Goal: Information Seeking & Learning: Learn about a topic

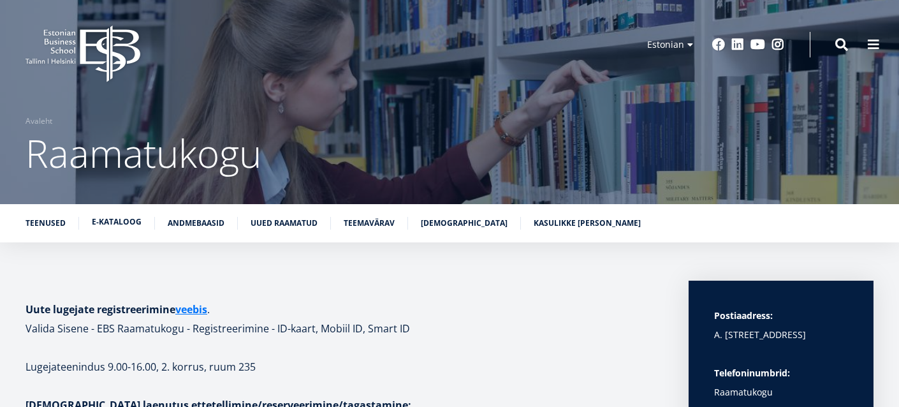
click at [112, 225] on link "E-kataloog" at bounding box center [117, 222] width 50 height 13
click at [872, 46] on span at bounding box center [873, 43] width 13 height 13
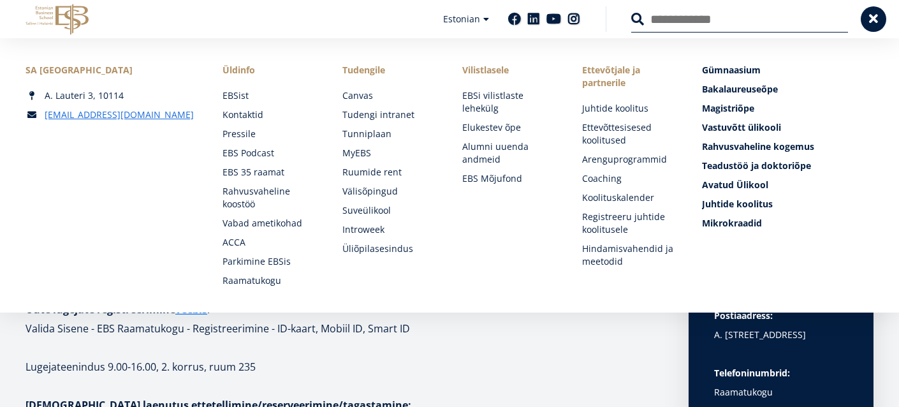
click at [582, 308] on div "SA Estonian Business School A. Lauteri 3, 10114 ebs@ebs.ee Social Links Faceboo…" at bounding box center [449, 175] width 899 height 274
click at [545, 364] on p "Lugejateenindus 9.00-16.00, 2. korrus, ruum 235" at bounding box center [345, 366] width 638 height 19
click at [535, 357] on p "Lugejateenindus 9.00-16.00, 2. korrus, ruum 235" at bounding box center [345, 366] width 638 height 19
click at [868, 22] on span at bounding box center [873, 17] width 13 height 13
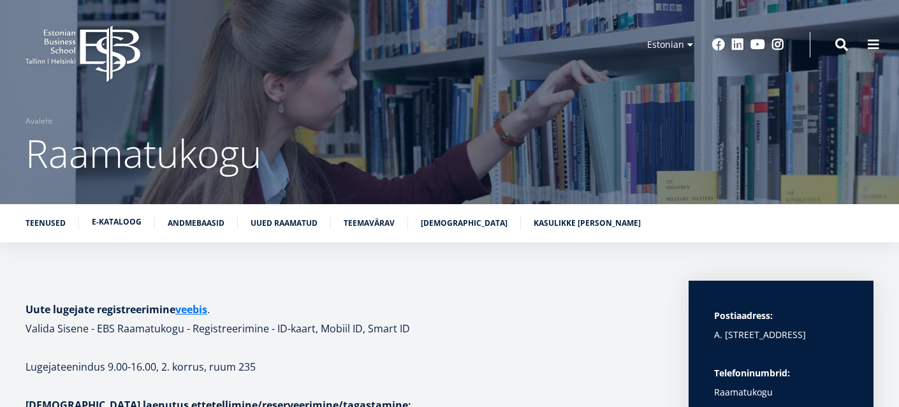
click at [123, 221] on link "E-kataloog" at bounding box center [117, 222] width 50 height 13
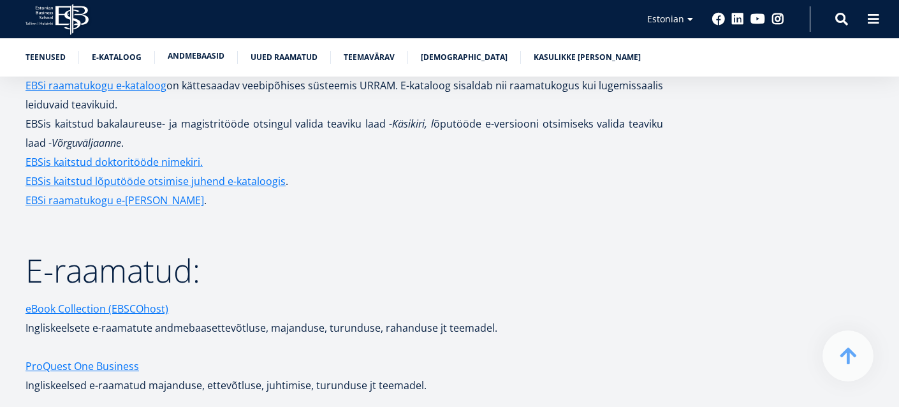
click at [195, 61] on link "Andmebaasid" at bounding box center [196, 56] width 57 height 13
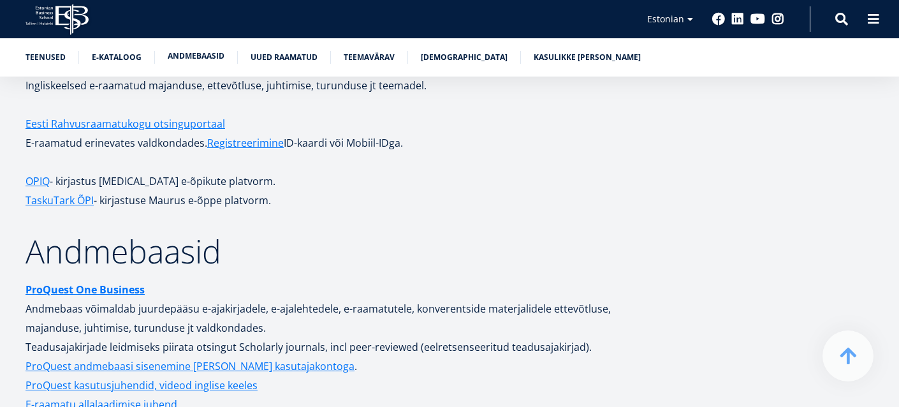
click at [195, 61] on link "Andmebaasid" at bounding box center [196, 56] width 57 height 13
click at [192, 114] on link "Eesti Rahvusraamatukogu otsinguportaal" at bounding box center [126, 123] width 200 height 19
click at [258, 133] on link "Registreerimine" at bounding box center [245, 142] width 77 height 19
click at [189, 53] on link "Andmebaasid" at bounding box center [196, 56] width 57 height 13
click at [298, 53] on link "Uued raamatud" at bounding box center [284, 56] width 67 height 13
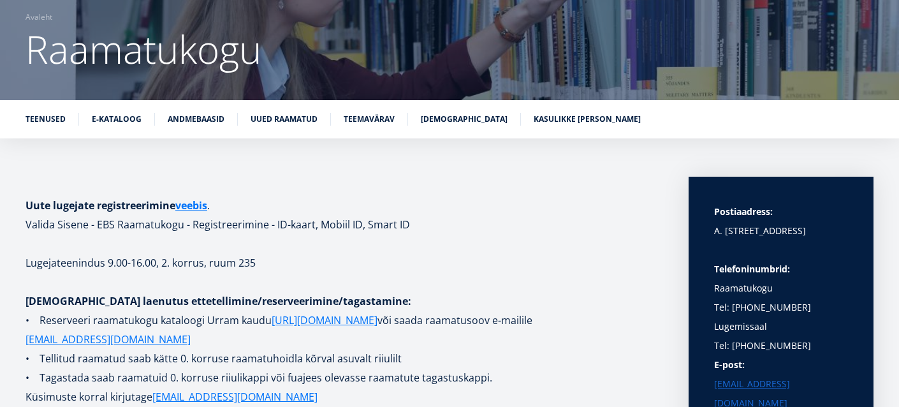
scroll to position [107, 0]
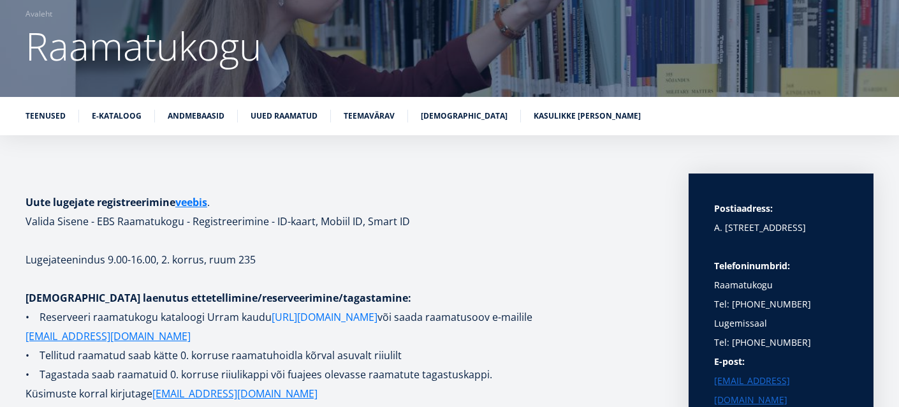
click at [302, 316] on link "[URL][DOMAIN_NAME]" at bounding box center [325, 316] width 106 height 19
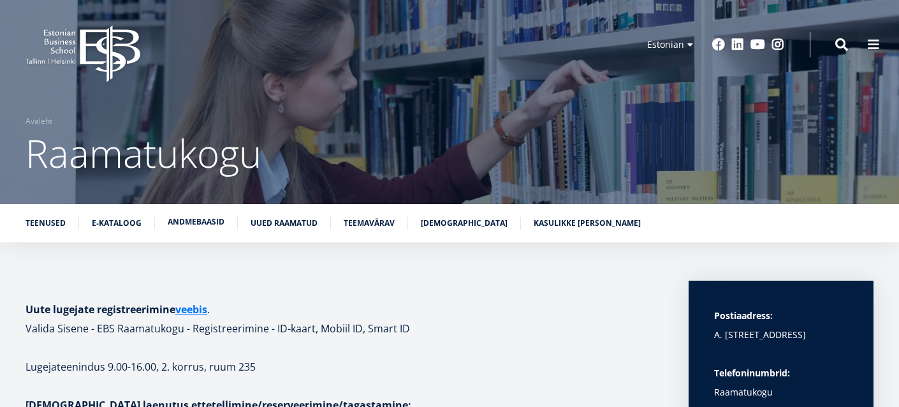
click at [198, 223] on link "Andmebaasid" at bounding box center [196, 222] width 57 height 13
click at [189, 217] on link "Andmebaasid" at bounding box center [196, 222] width 57 height 13
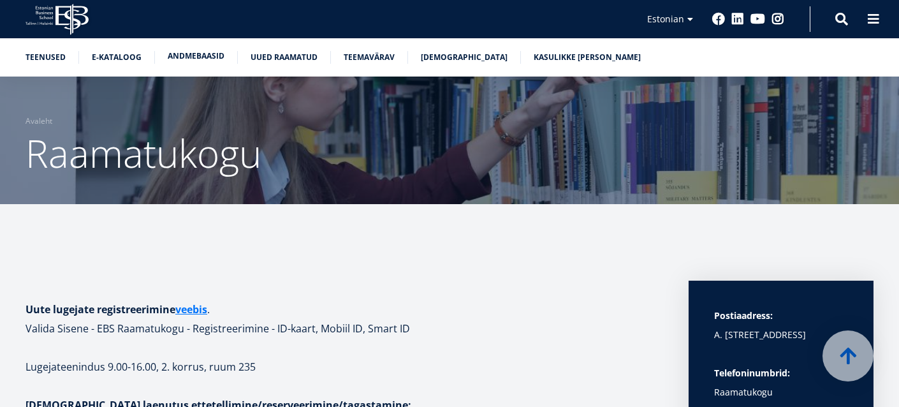
scroll to position [2296, 0]
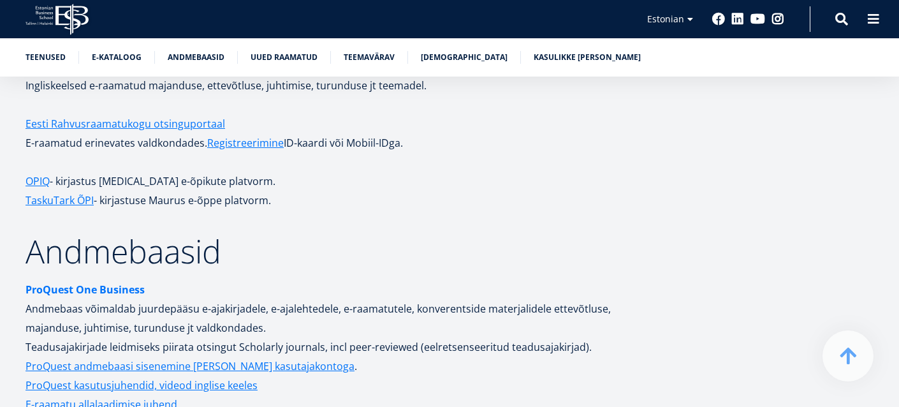
click at [89, 283] on strong "ProQuest One Business" at bounding box center [85, 290] width 119 height 14
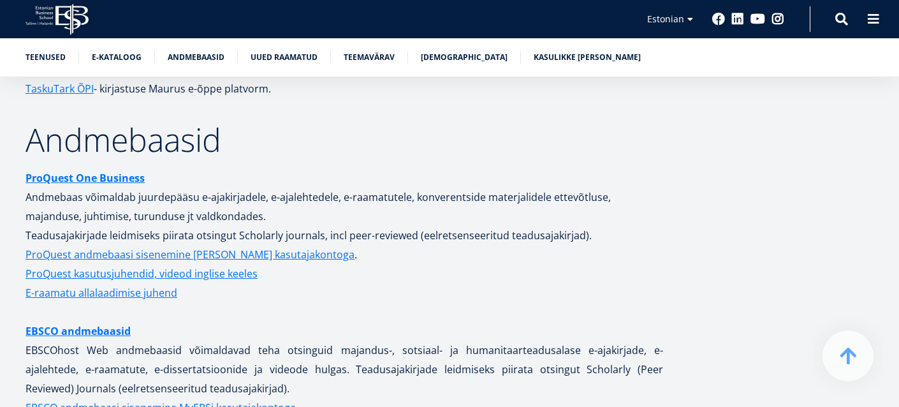
scroll to position [2408, 0]
click at [75, 321] on link "EBSCO andmebaasid" at bounding box center [78, 330] width 105 height 19
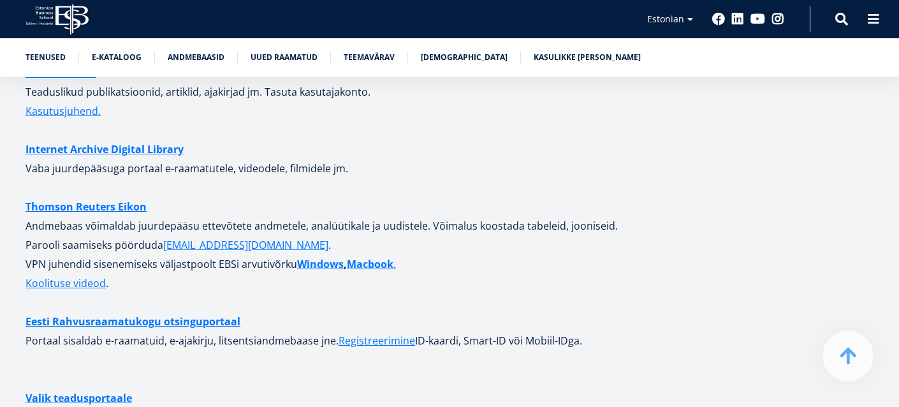
scroll to position [3394, 0]
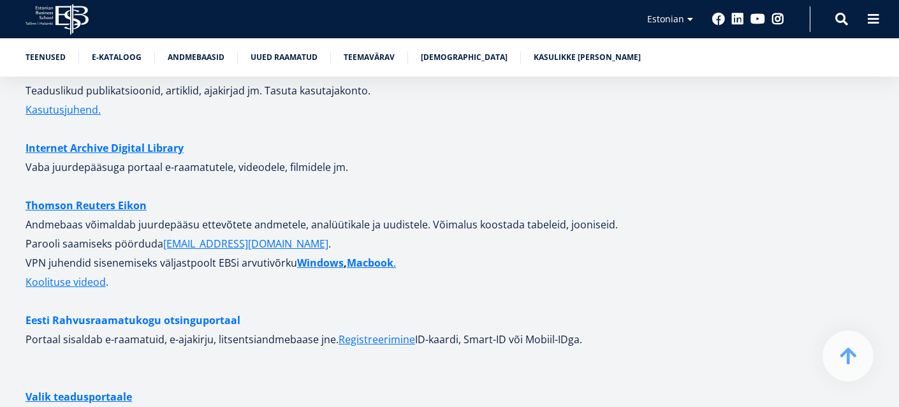
click at [216, 311] on link "Eesti Rahvusraamatukogu otsinguportaal" at bounding box center [133, 320] width 215 height 19
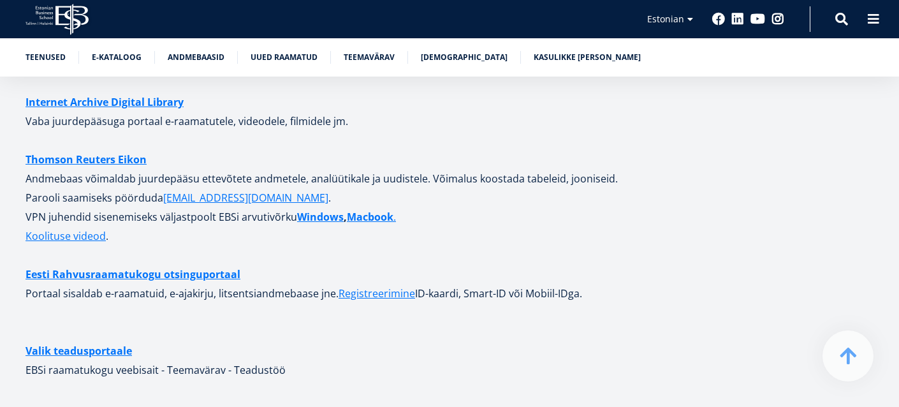
scroll to position [3455, 0]
